Goal: Task Accomplishment & Management: Manage account settings

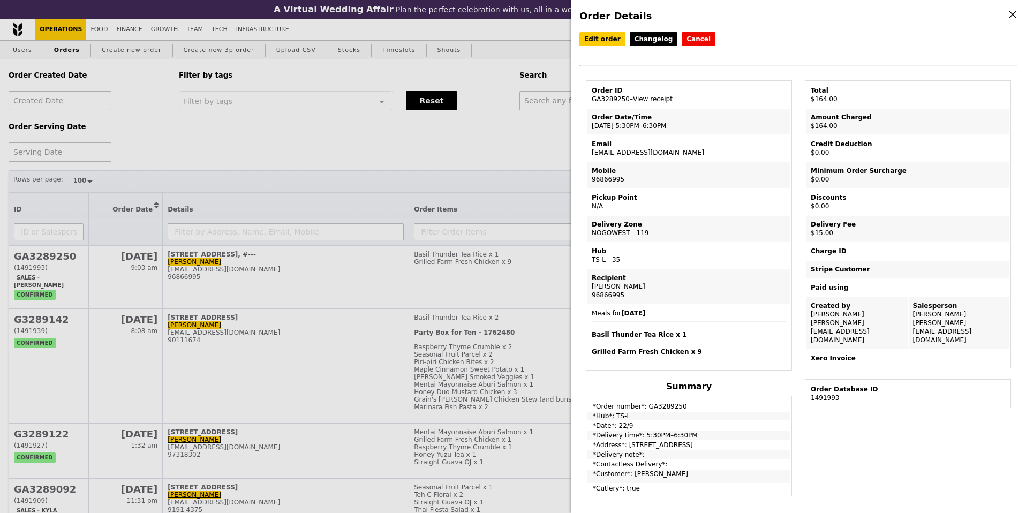
select select "100"
click at [354, 151] on div "Order Details Edit order Changelog Cancel Order ID GA3289250 – View receipt Ord…" at bounding box center [513, 256] width 1026 height 513
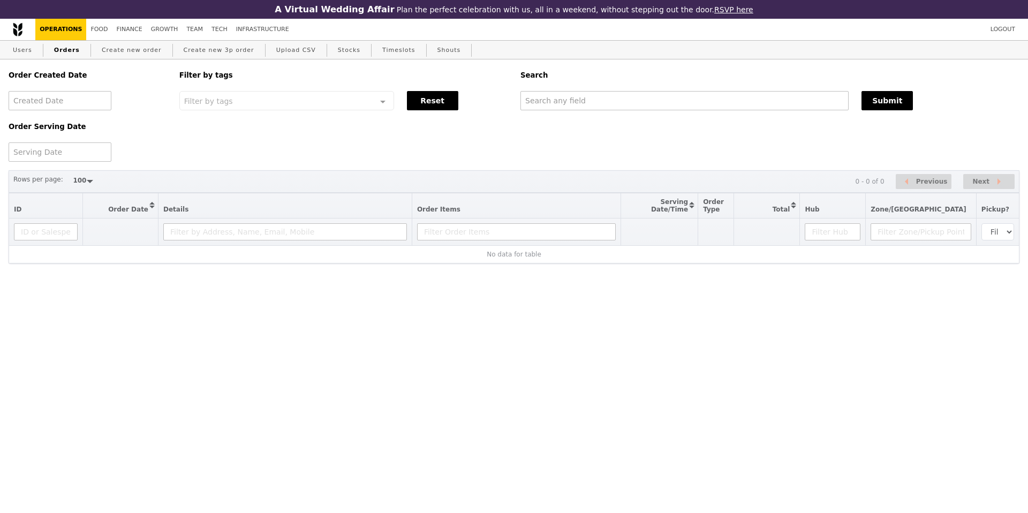
select select "100"
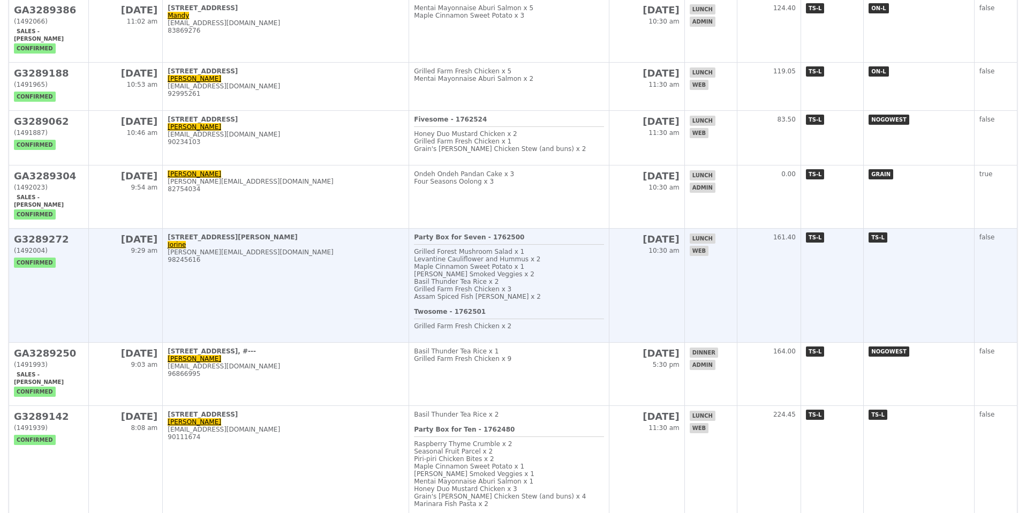
scroll to position [707, 0]
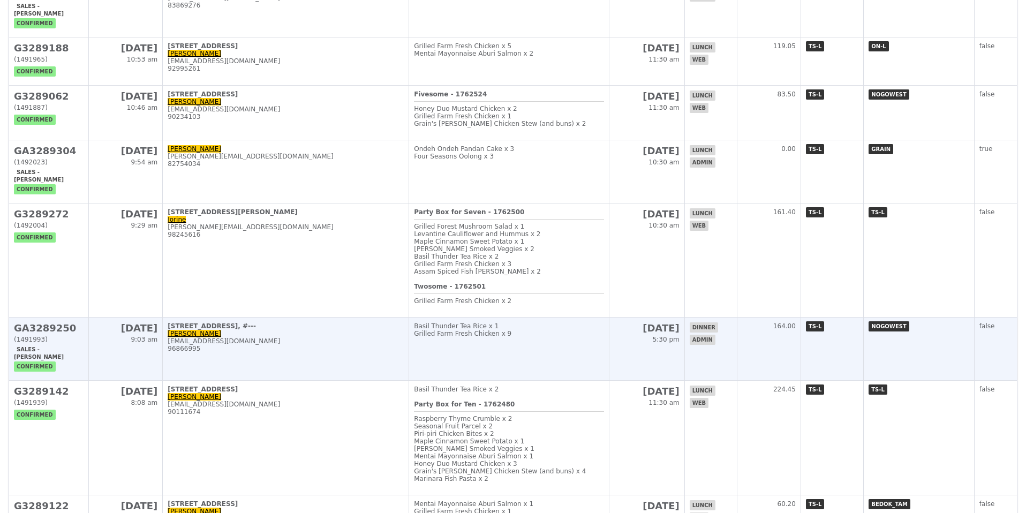
click at [65, 343] on div "(1491993)" at bounding box center [49, 339] width 70 height 7
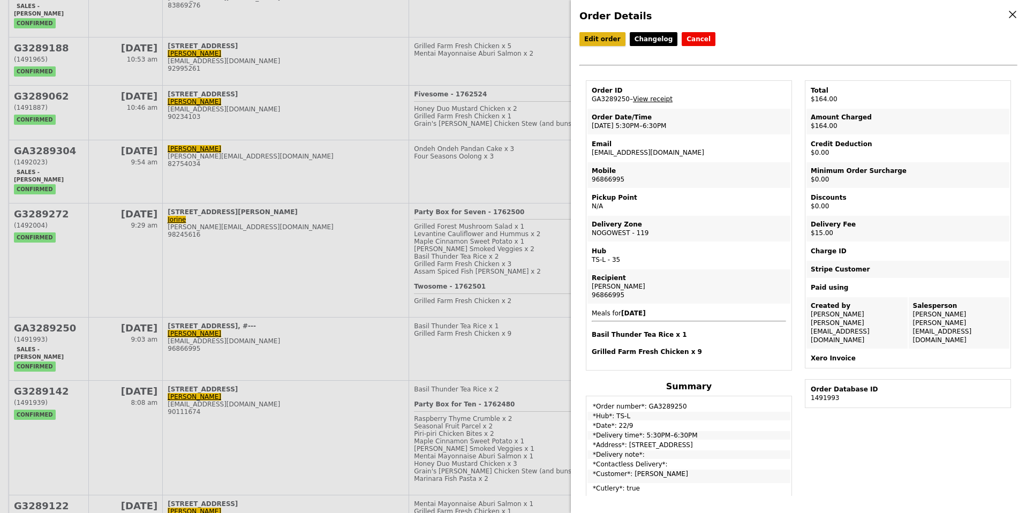
click at [603, 35] on link "Edit order" at bounding box center [602, 39] width 46 height 14
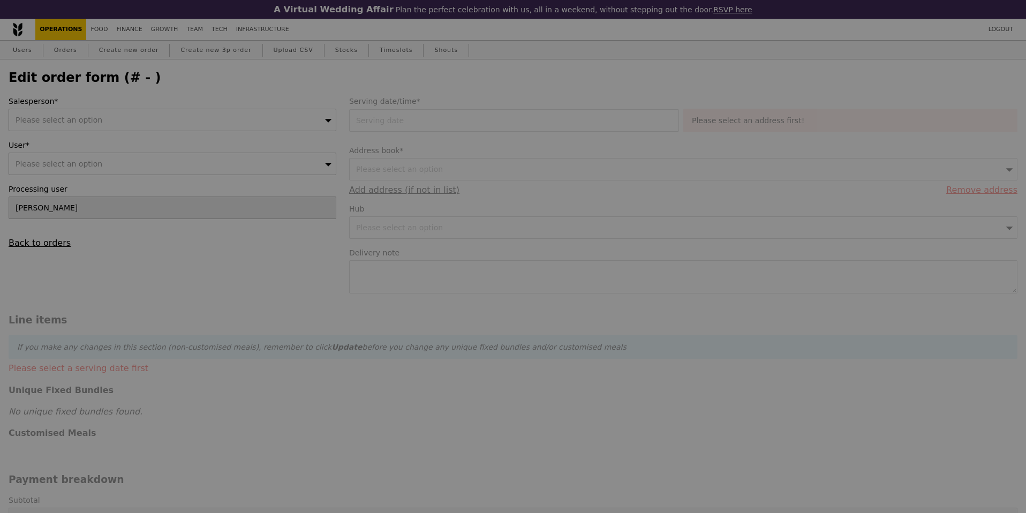
type input "[DATE]"
type input "Loading..."
type input "149.00"
type input "13.76"
type input "15.00"
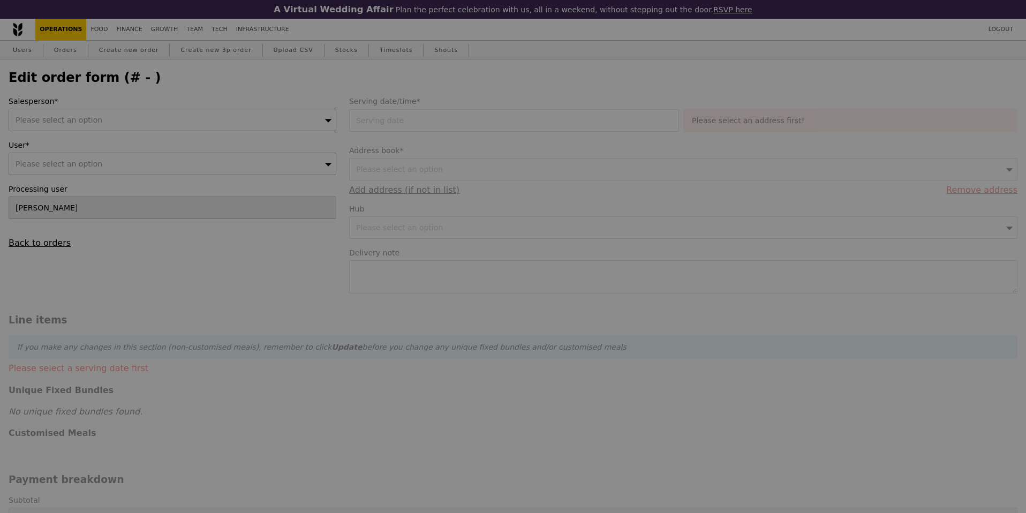
type input "164.00"
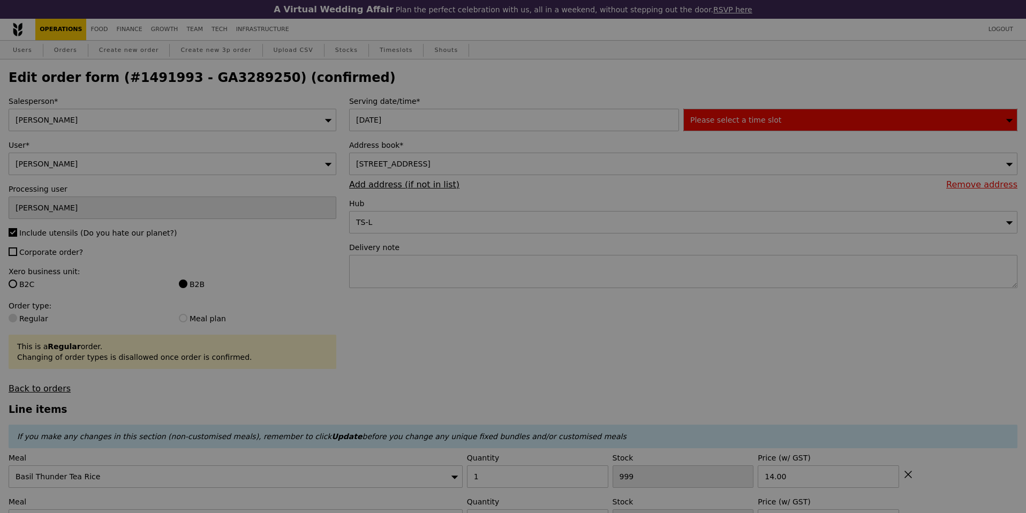
type input "490"
type input "456"
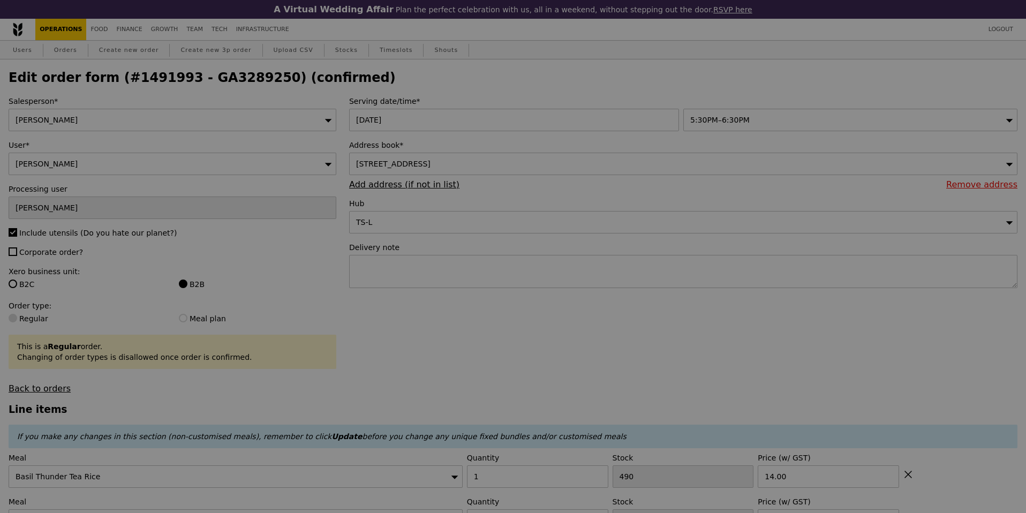
type input "Update"
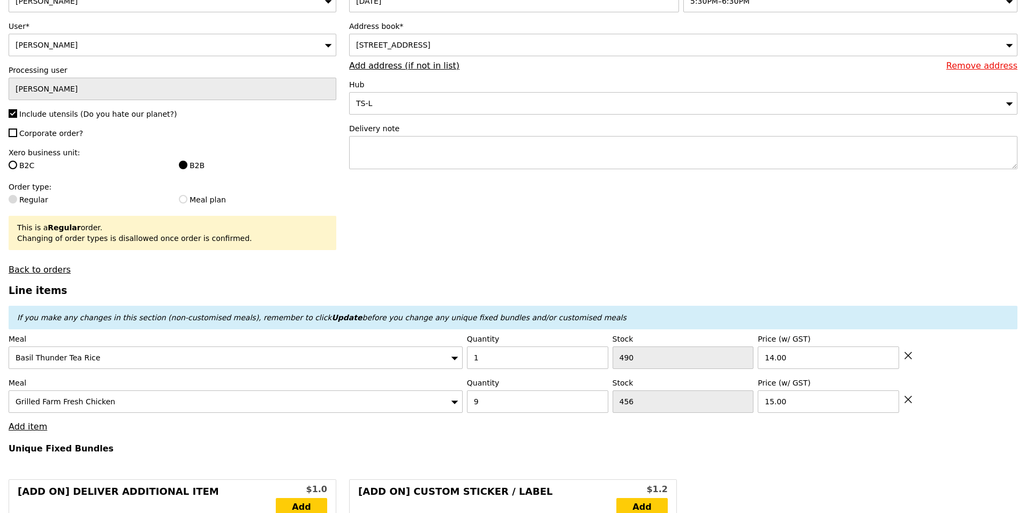
scroll to position [120, 0]
click at [399, 146] on textarea at bounding box center [683, 151] width 668 height 33
paste textarea "POC : [PERSON_NAME] : 83667794"
click at [489, 156] on textarea "POC : [PERSON_NAME] : 83667794" at bounding box center [683, 151] width 668 height 33
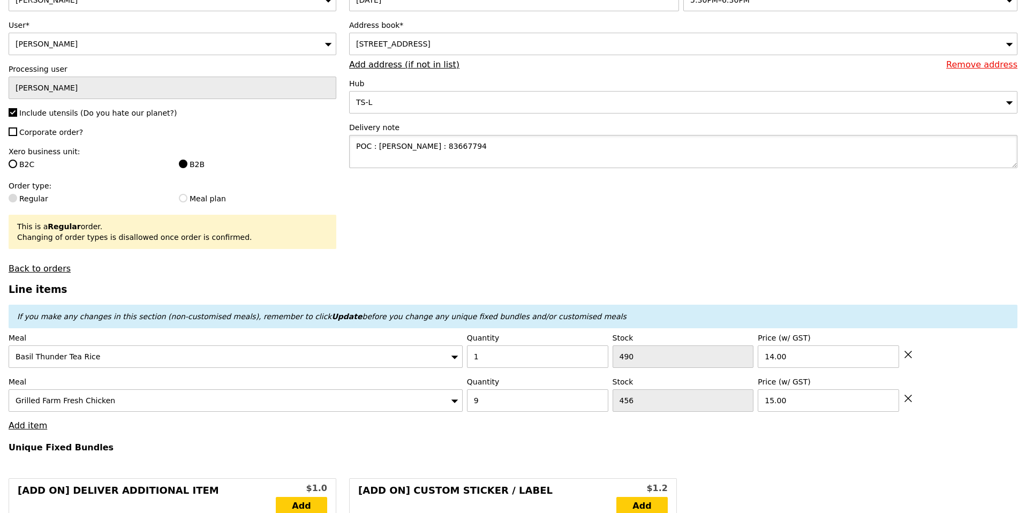
scroll to position [15, 0]
paste textarea "POC : [PERSON_NAME] : 90030560"
type textarea "POC : [PERSON_NAME] : 83667794 POC : [PERSON_NAME] : 90030560"
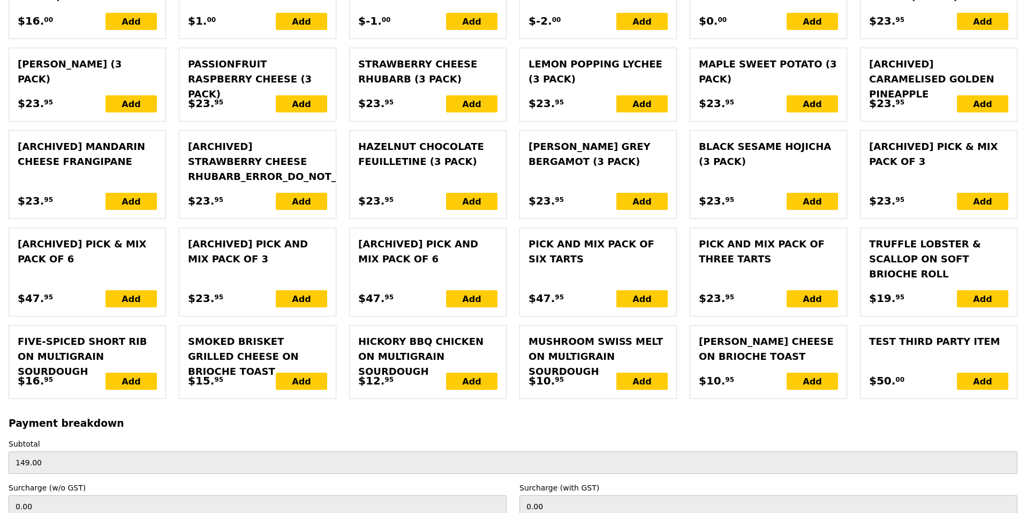
scroll to position [2391, 0]
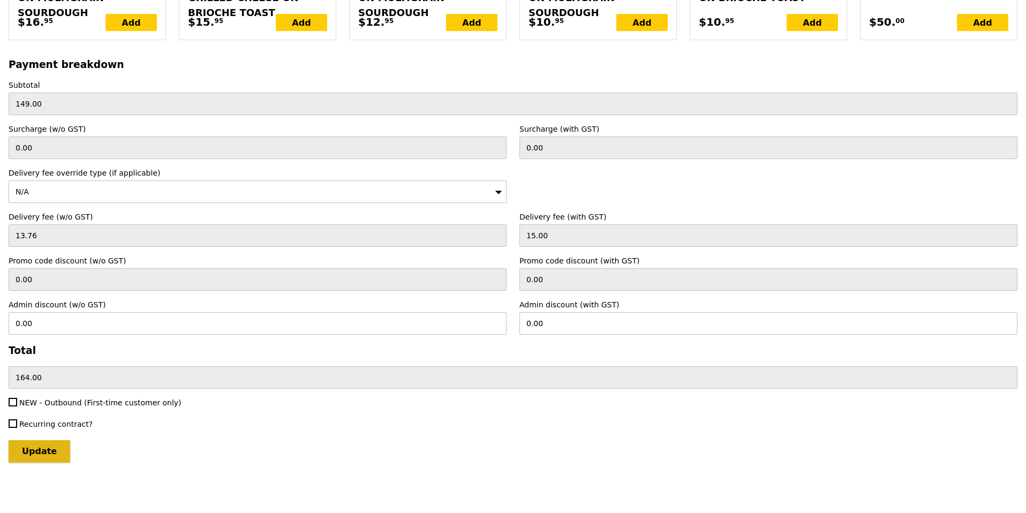
click at [24, 451] on input "Update" at bounding box center [40, 451] width 62 height 22
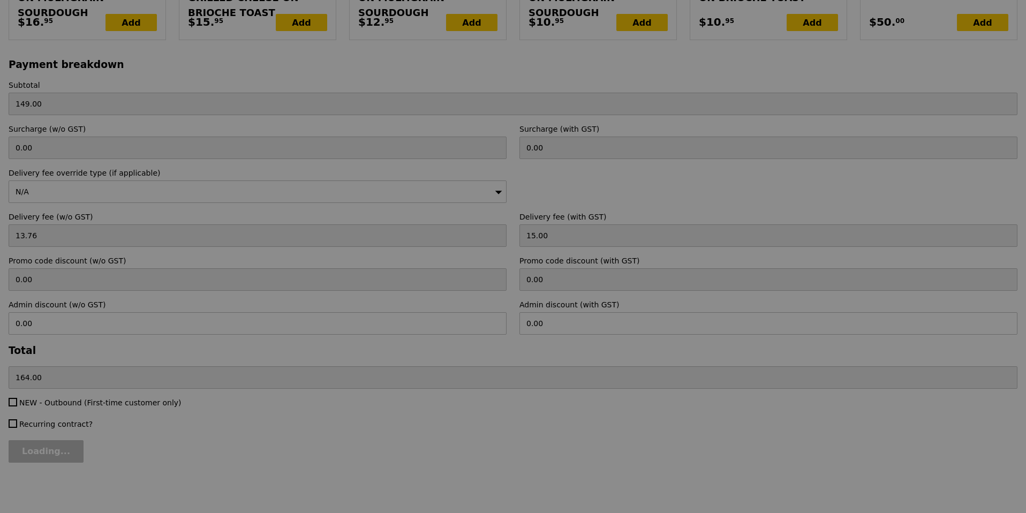
type input "Update"
